Goal: Navigation & Orientation: Understand site structure

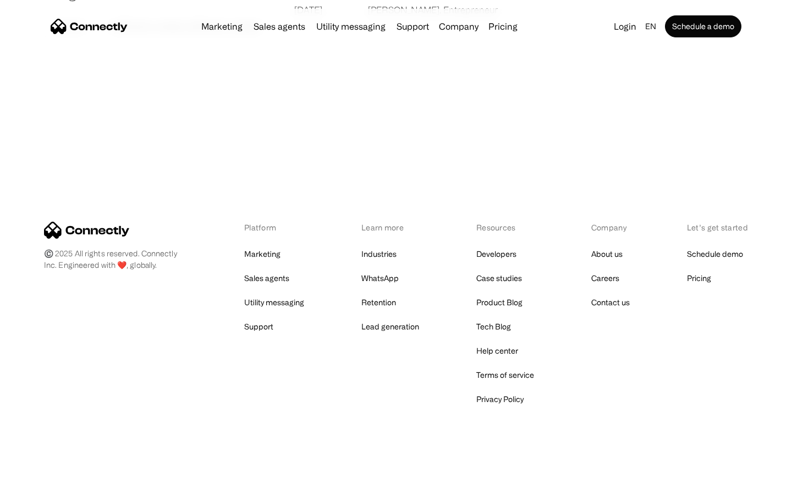
scroll to position [2112, 0]
